Goal: Obtain resource: Obtain resource

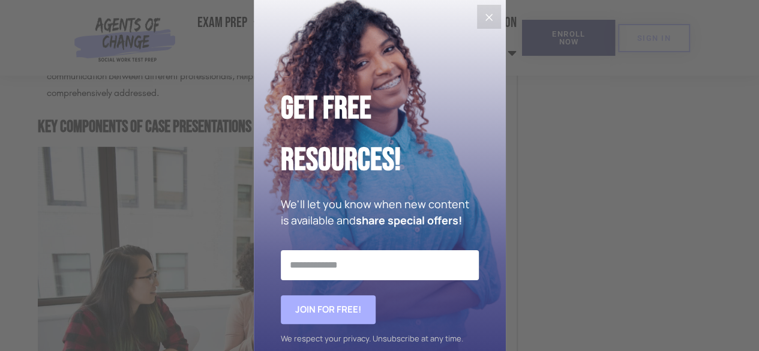
scroll to position [1584, 0]
click at [489, 21] on icon "Close" at bounding box center [488, 17] width 14 height 14
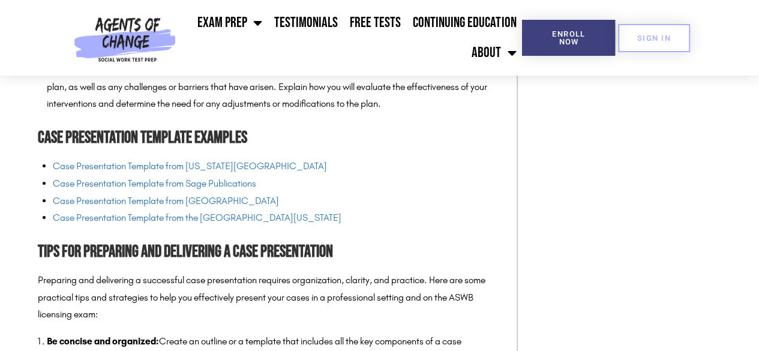
scroll to position [2328, 0]
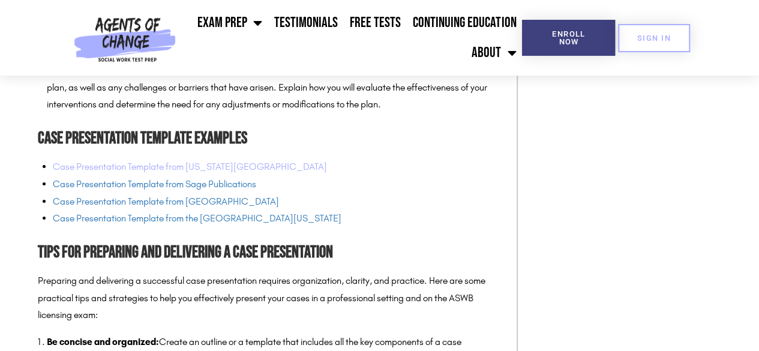
click at [261, 172] on link "Case Presentation Template from [US_STATE][GEOGRAPHIC_DATA]" at bounding box center [190, 166] width 274 height 11
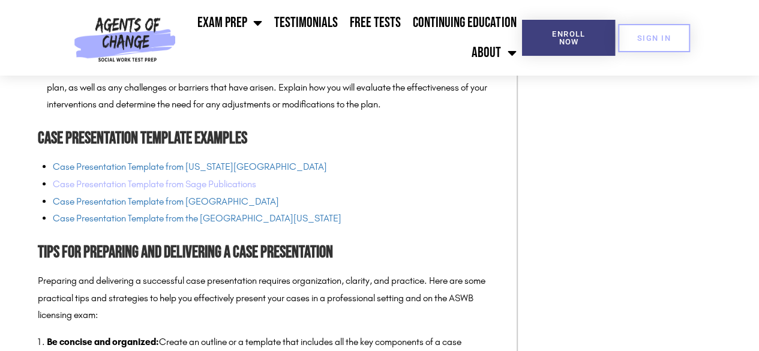
click at [170, 189] on link "Case Presentation Template from Sage Publications" at bounding box center [154, 183] width 203 height 11
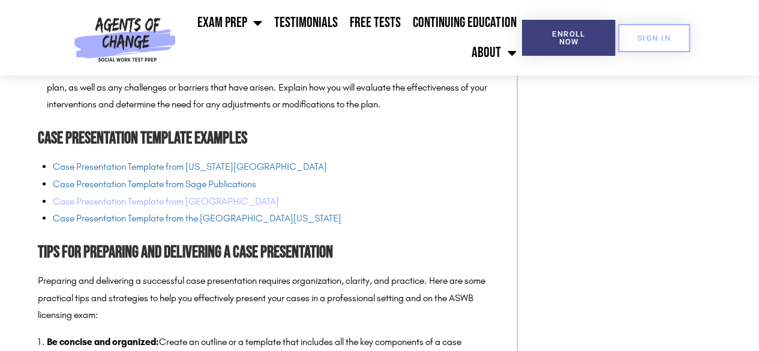
click at [167, 207] on link "Case Presentation Template from [GEOGRAPHIC_DATA]" at bounding box center [166, 200] width 226 height 11
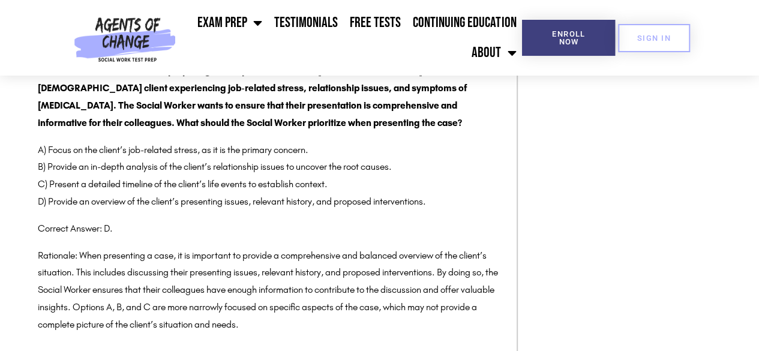
scroll to position [4010, 0]
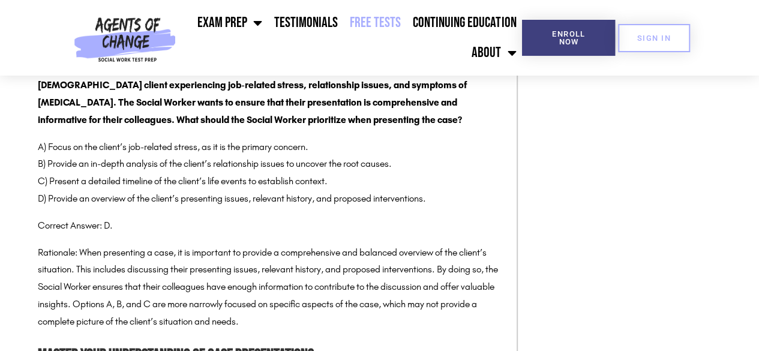
click at [391, 14] on link "Free Tests" at bounding box center [375, 23] width 63 height 30
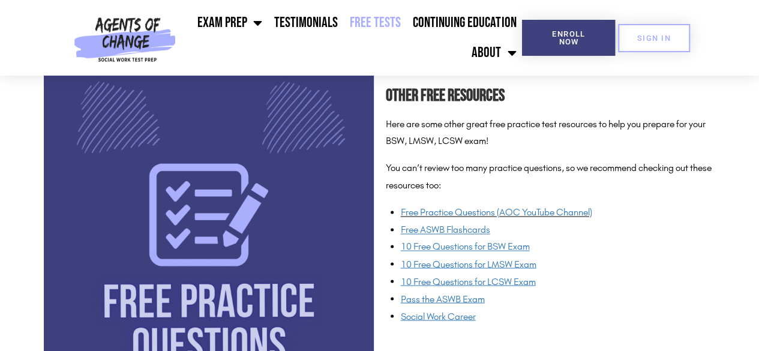
scroll to position [884, 0]
click at [455, 282] on span "10 Free Questions for LCSW Exam" at bounding box center [468, 281] width 135 height 11
